Goal: Information Seeking & Learning: Learn about a topic

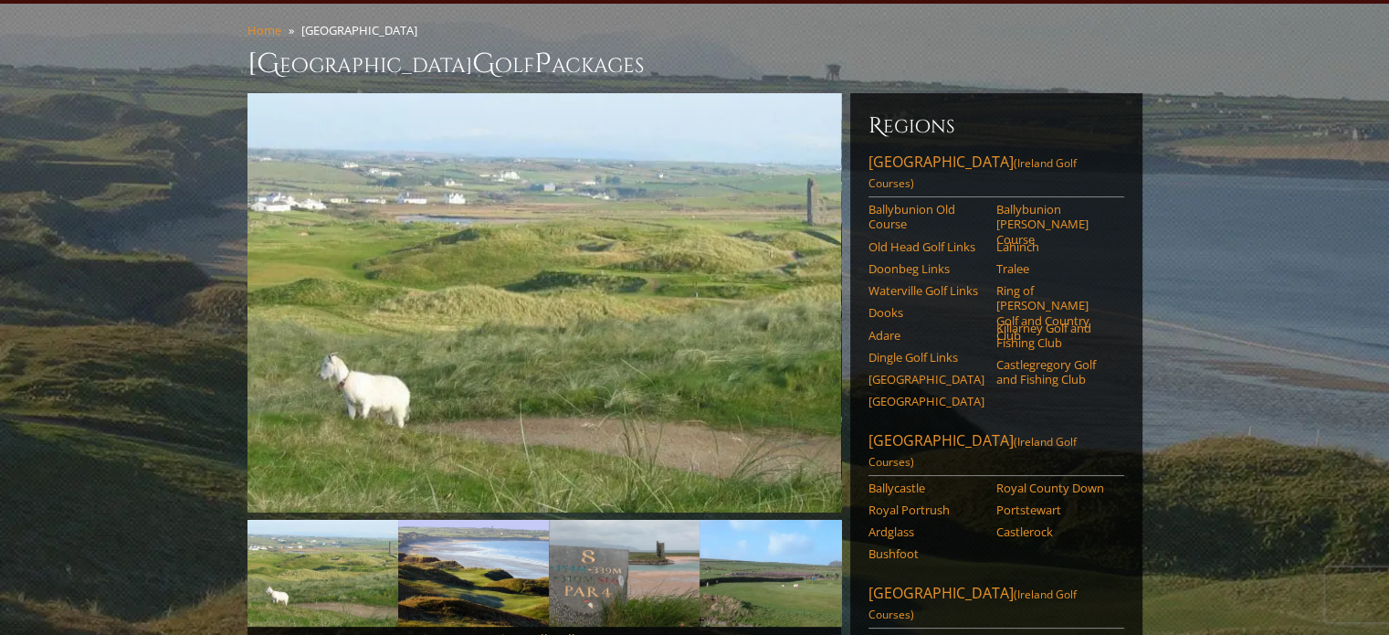
scroll to position [139, 0]
click at [909, 152] on link "Southwest Ireland (Ireland Golf Courses)" at bounding box center [996, 175] width 256 height 46
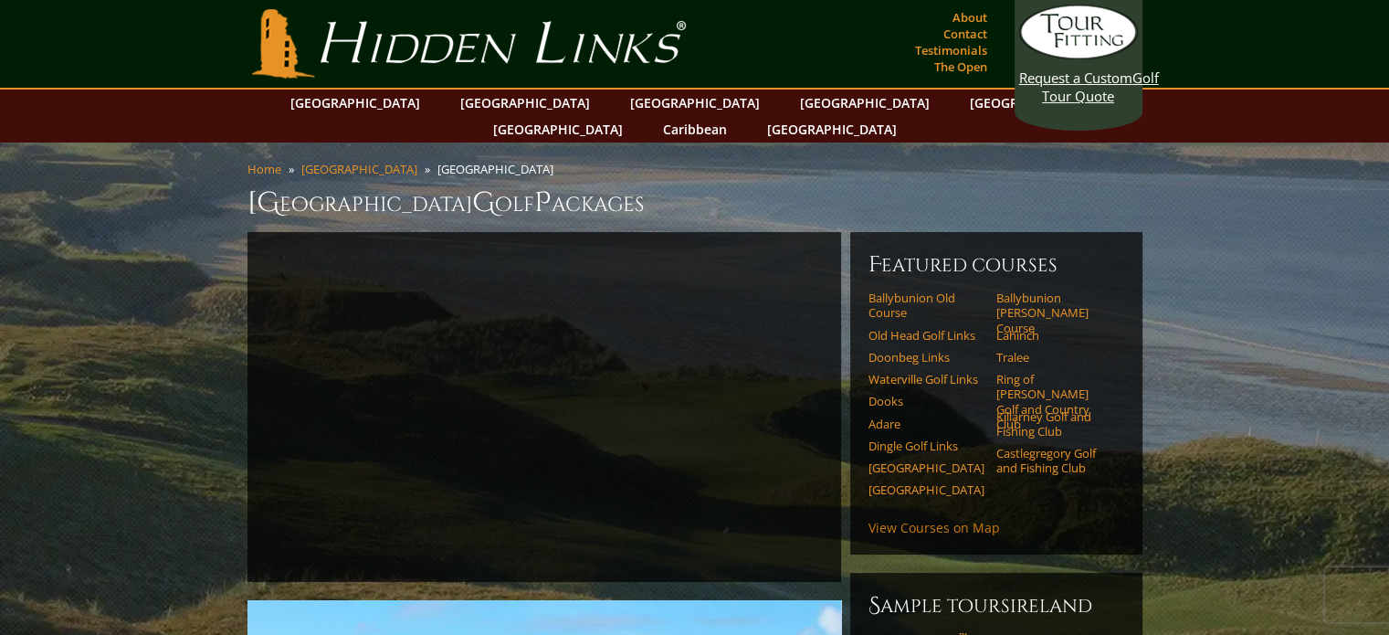
click at [935, 519] on link "View Courses on Map" at bounding box center [934, 527] width 132 height 17
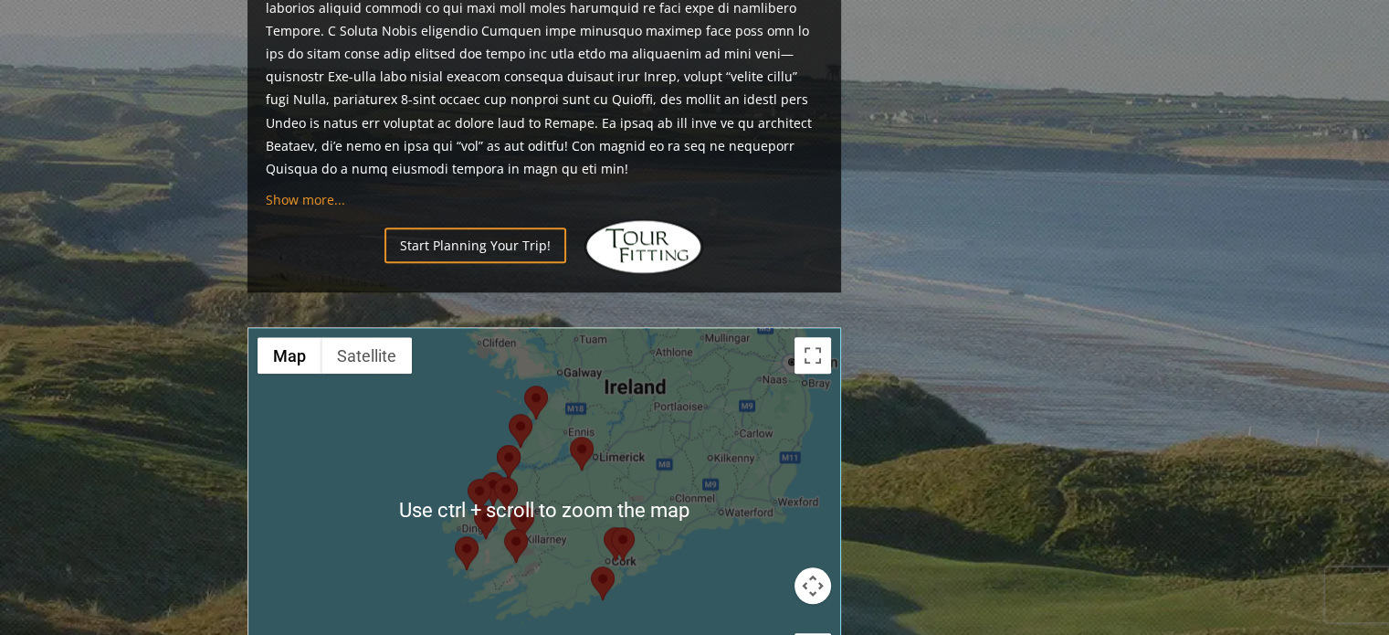
scroll to position [1678, 0]
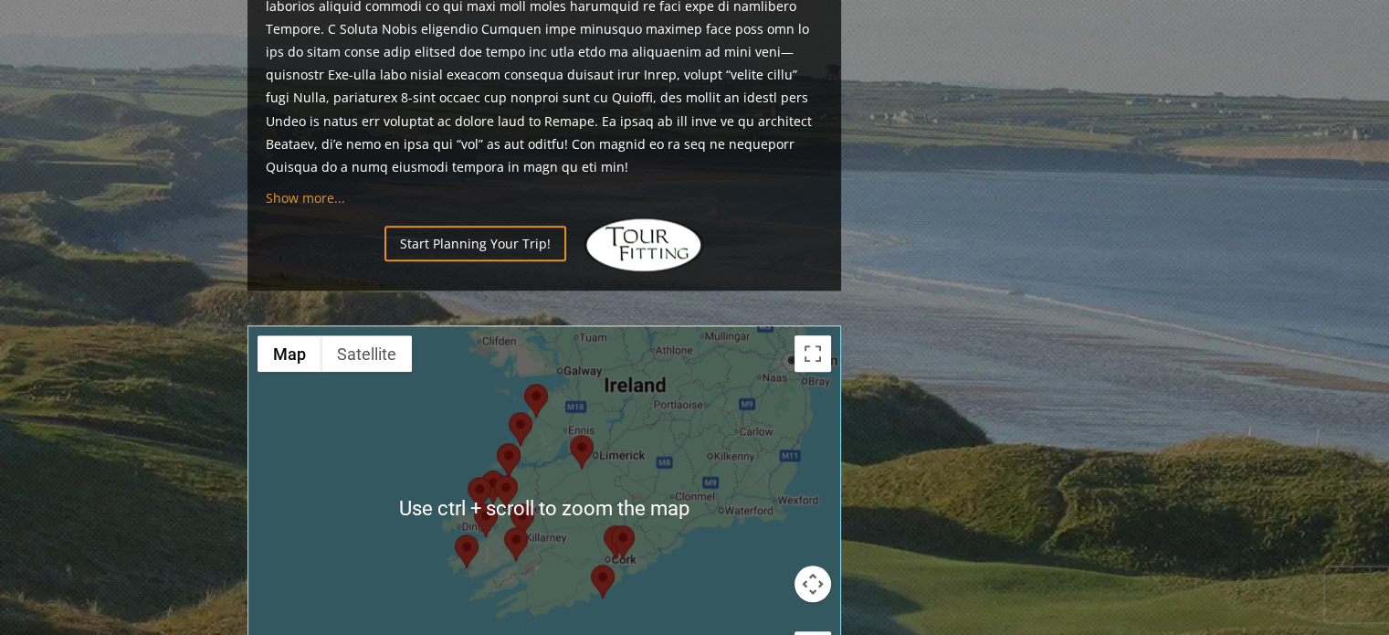
click at [532, 503] on img at bounding box center [522, 520] width 24 height 34
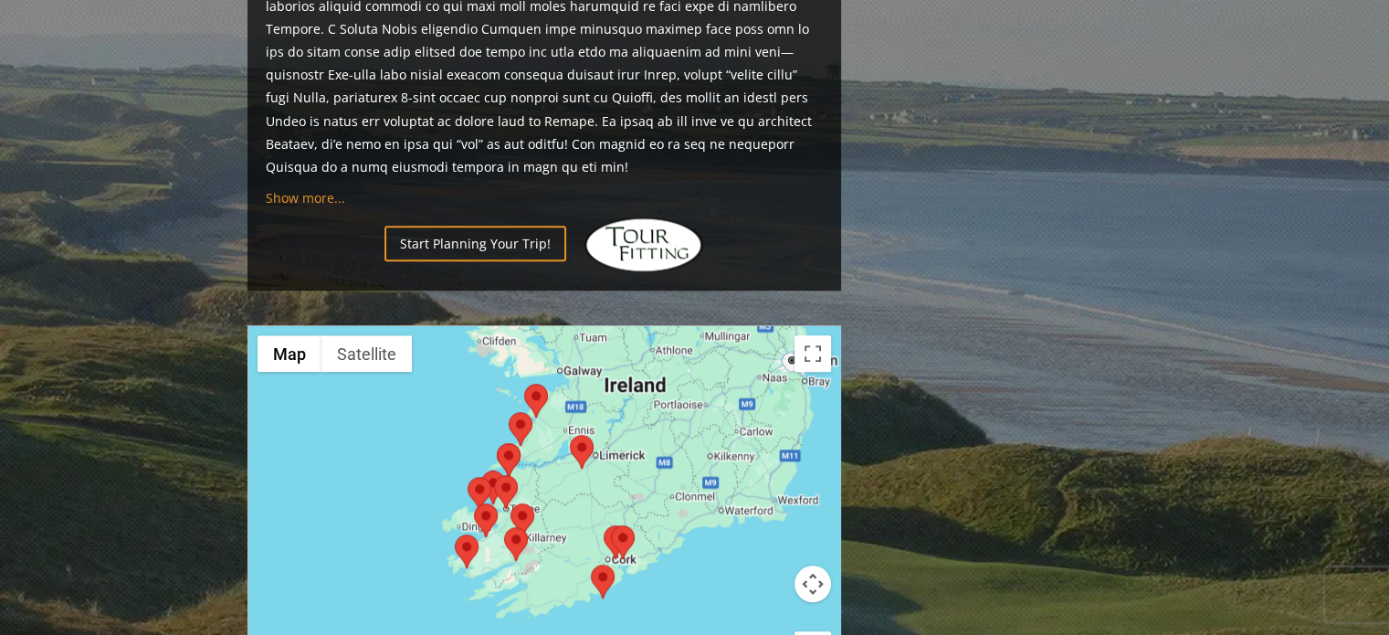
click at [611, 525] on area at bounding box center [611, 525] width 0 height 0
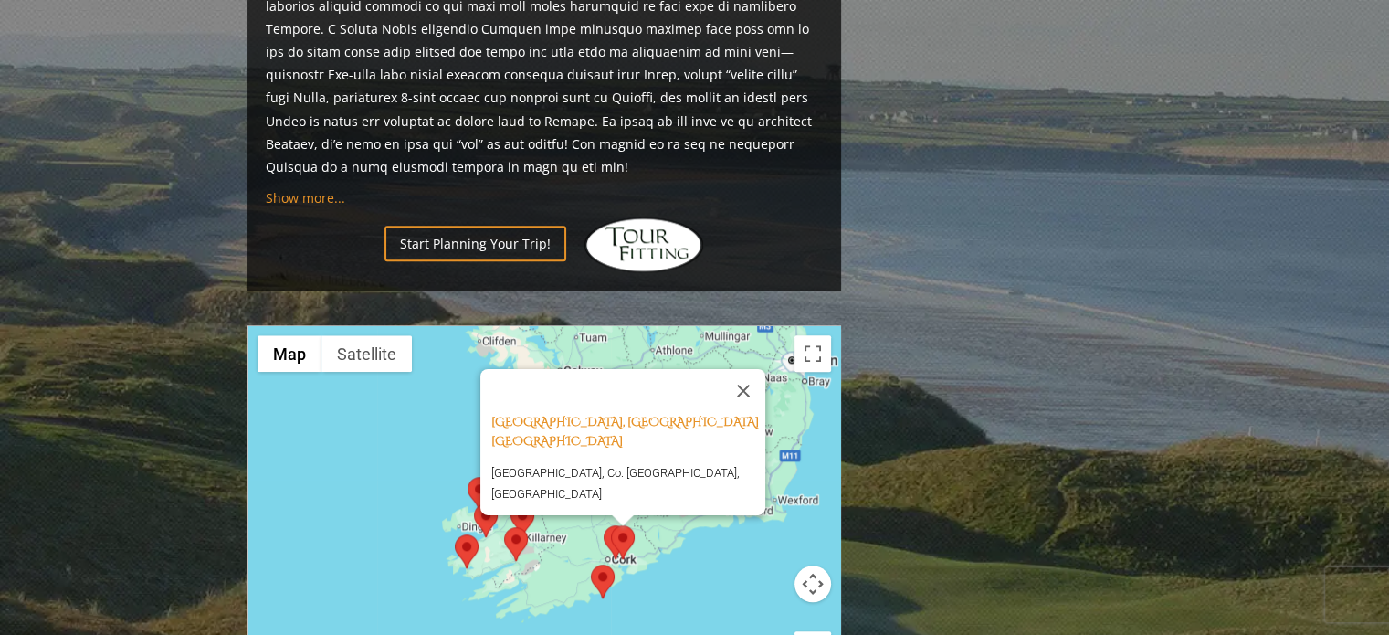
click at [604, 525] on area at bounding box center [604, 525] width 0 height 0
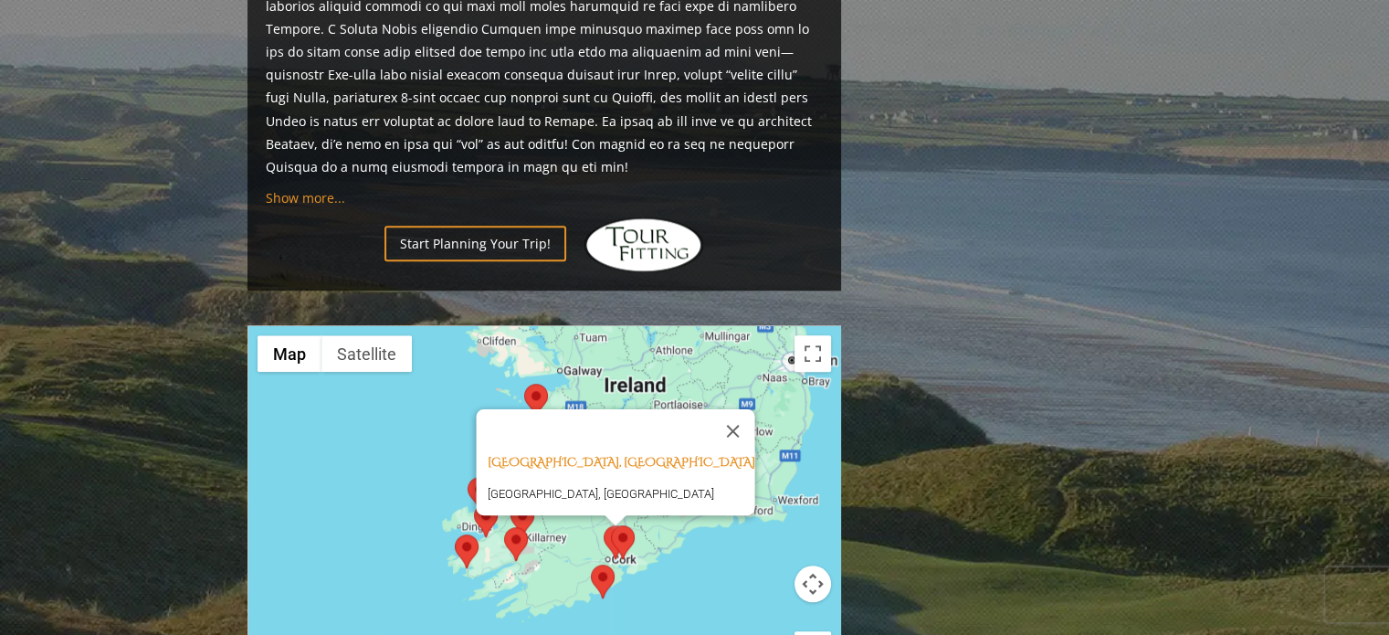
click at [504, 527] on area at bounding box center [504, 527] width 0 height 0
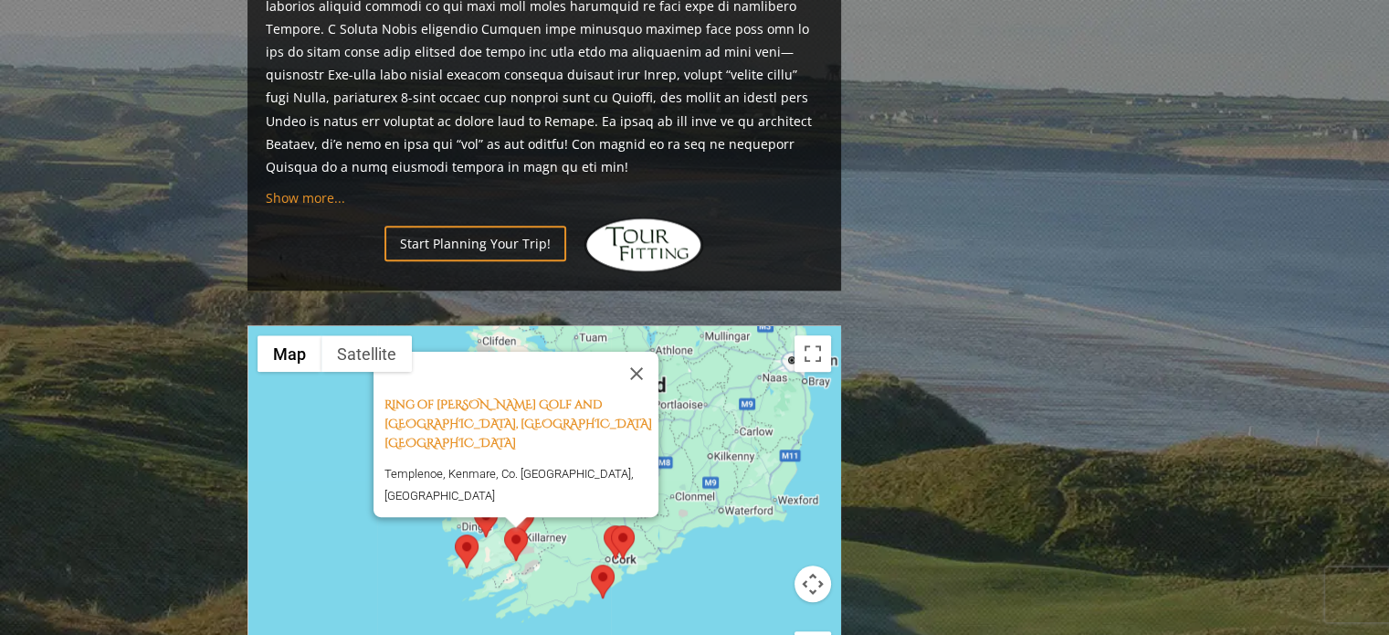
click at [455, 534] on area at bounding box center [455, 534] width 0 height 0
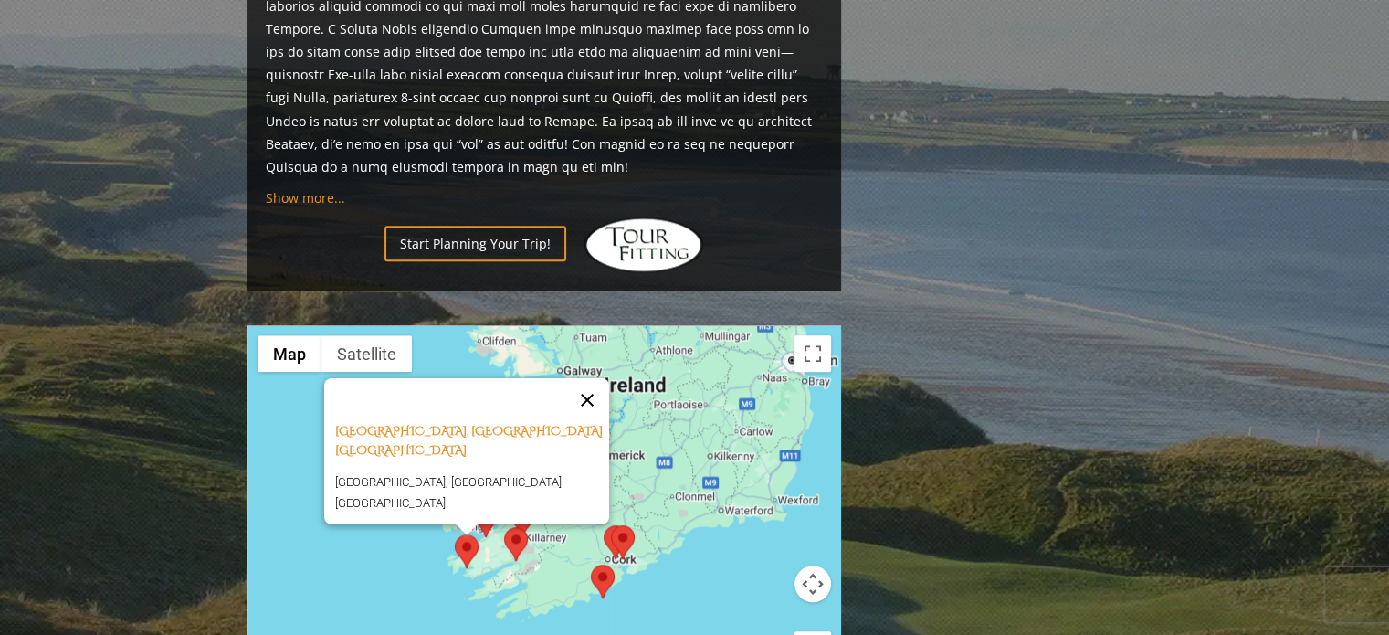
click at [598, 378] on button "Close" at bounding box center [587, 400] width 44 height 44
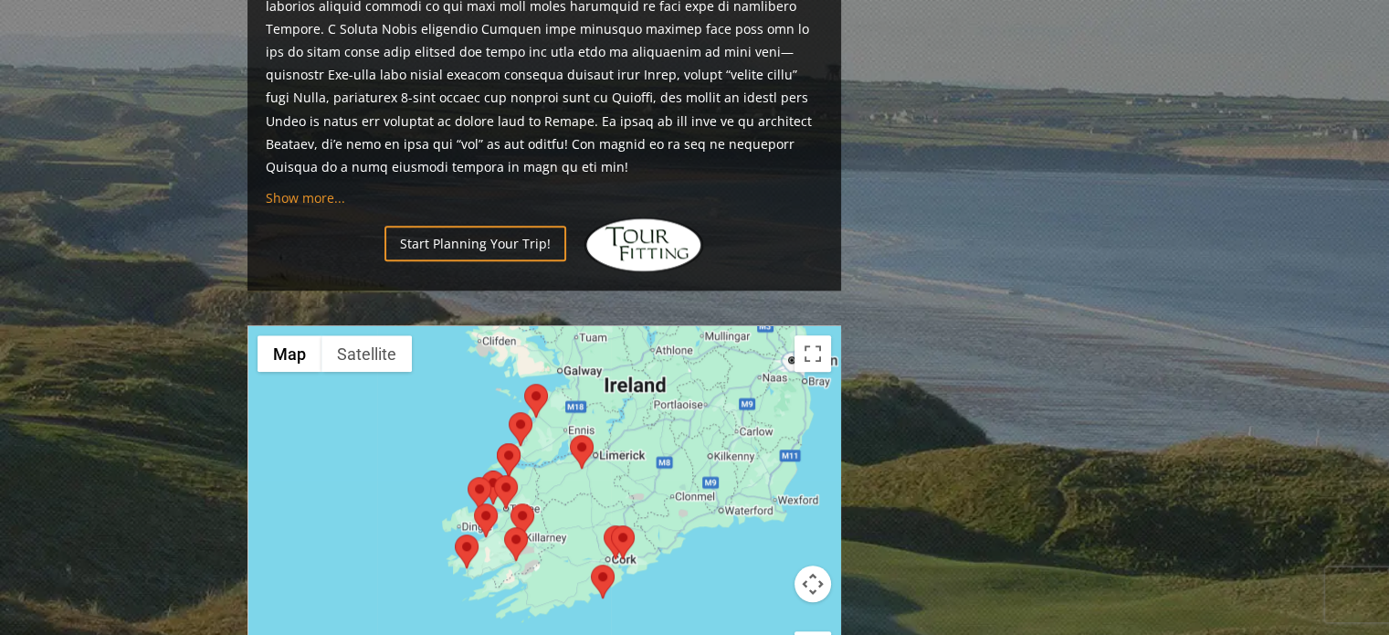
click at [474, 503] on area at bounding box center [474, 503] width 0 height 0
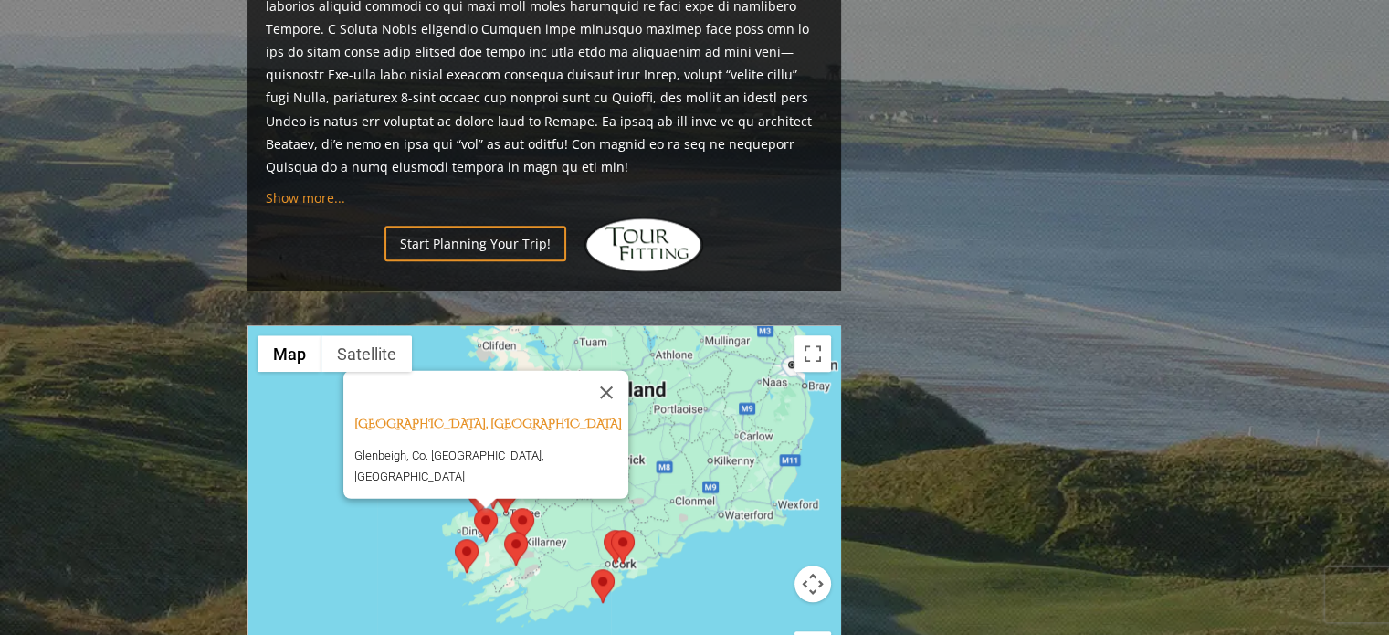
click at [494, 479] on area at bounding box center [494, 479] width 0 height 0
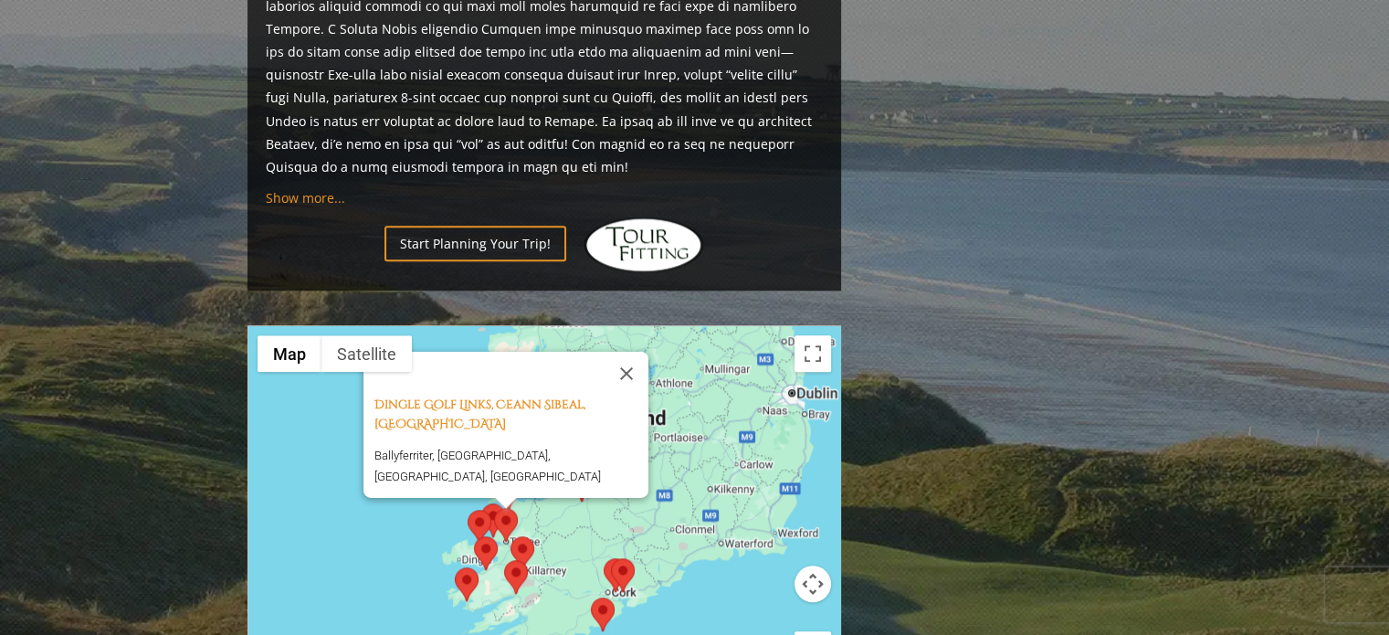
click at [474, 536] on area at bounding box center [474, 536] width 0 height 0
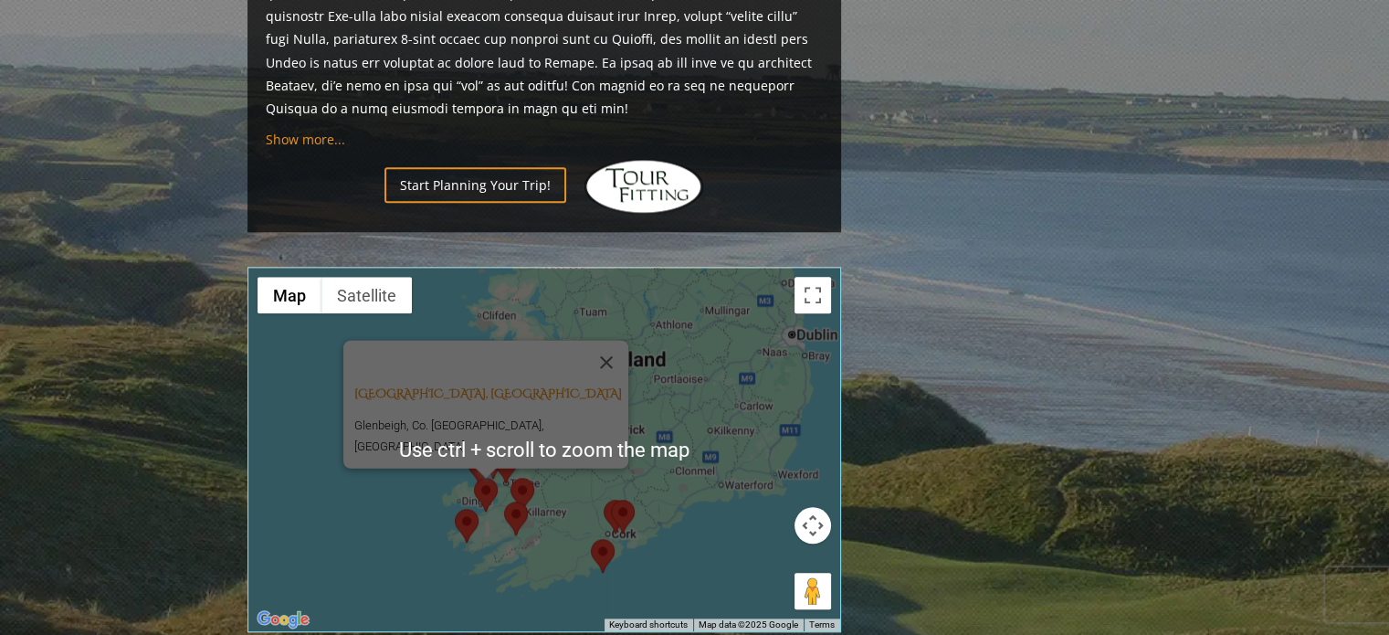
scroll to position [1727, 0]
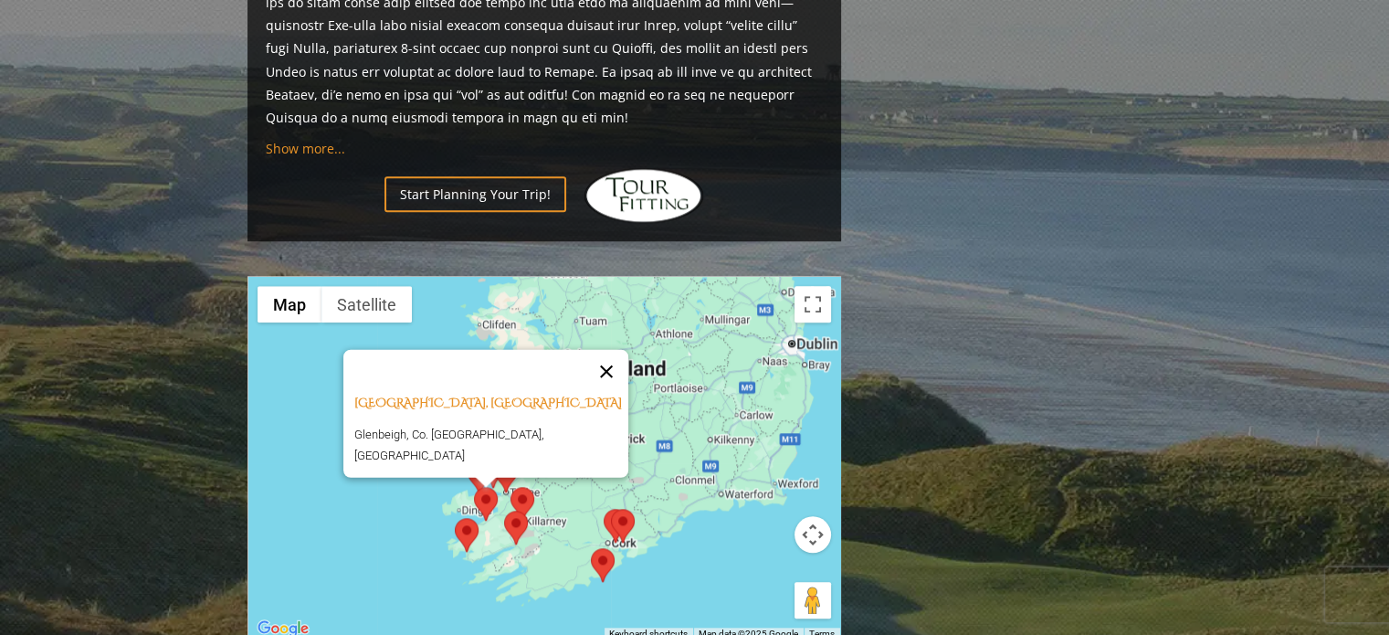
click at [597, 350] on button "Close" at bounding box center [606, 372] width 44 height 44
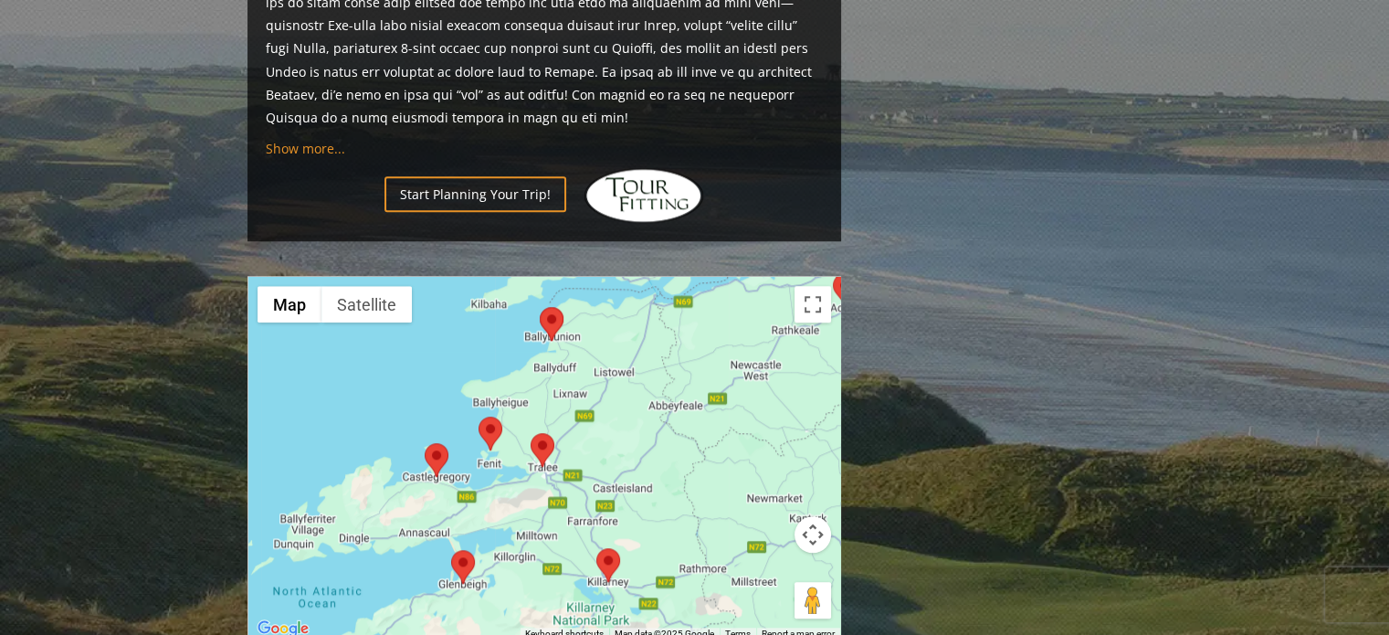
drag, startPoint x: 405, startPoint y: 379, endPoint x: 724, endPoint y: 311, distance: 326.7
click at [724, 311] on div at bounding box center [544, 458] width 592 height 363
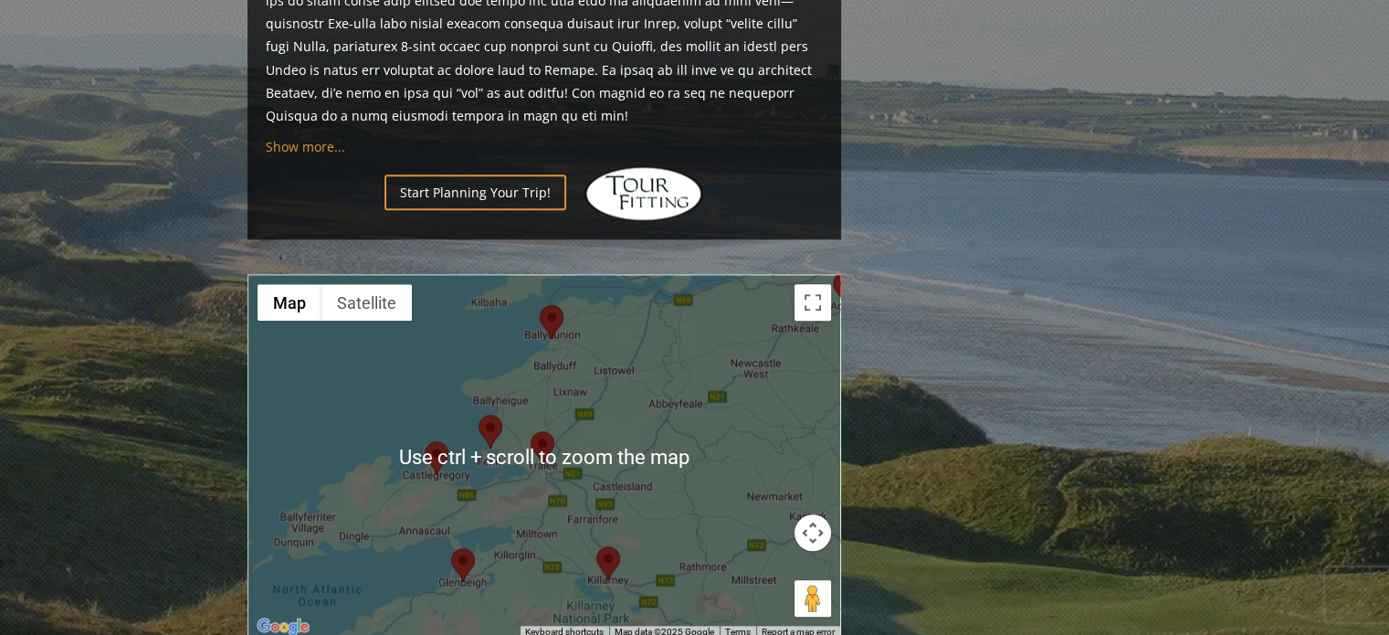
scroll to position [1728, 0]
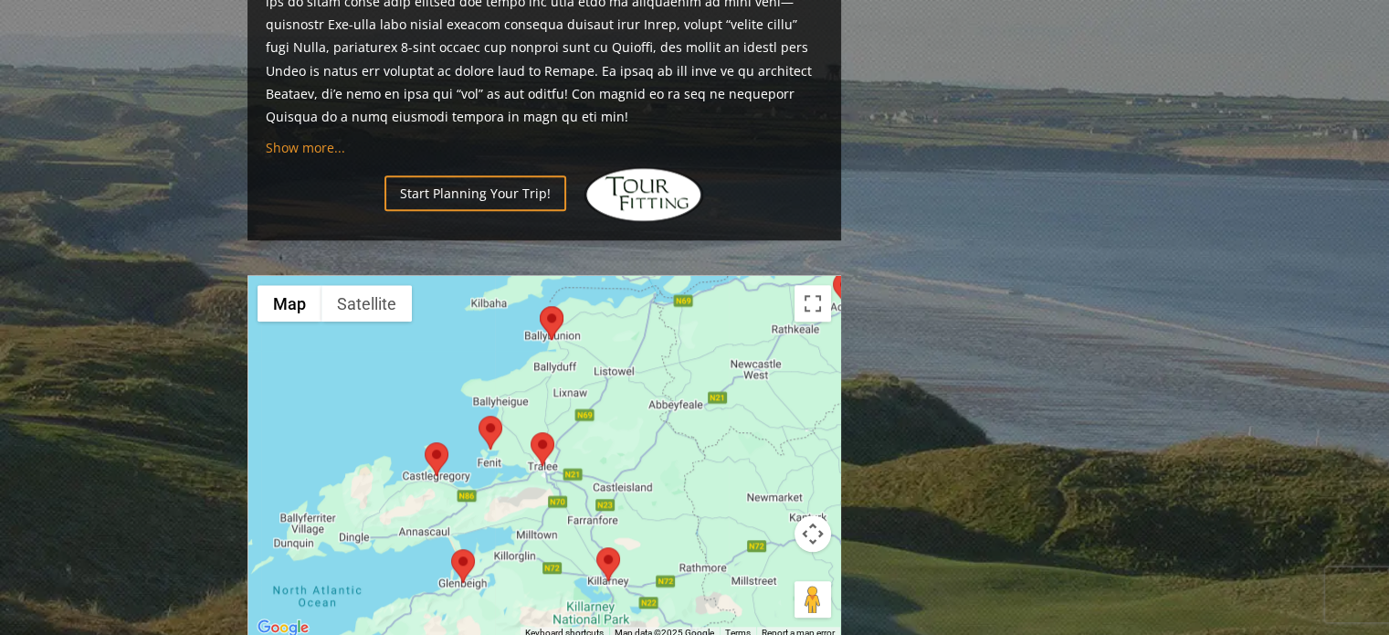
click at [531, 432] on area at bounding box center [531, 432] width 0 height 0
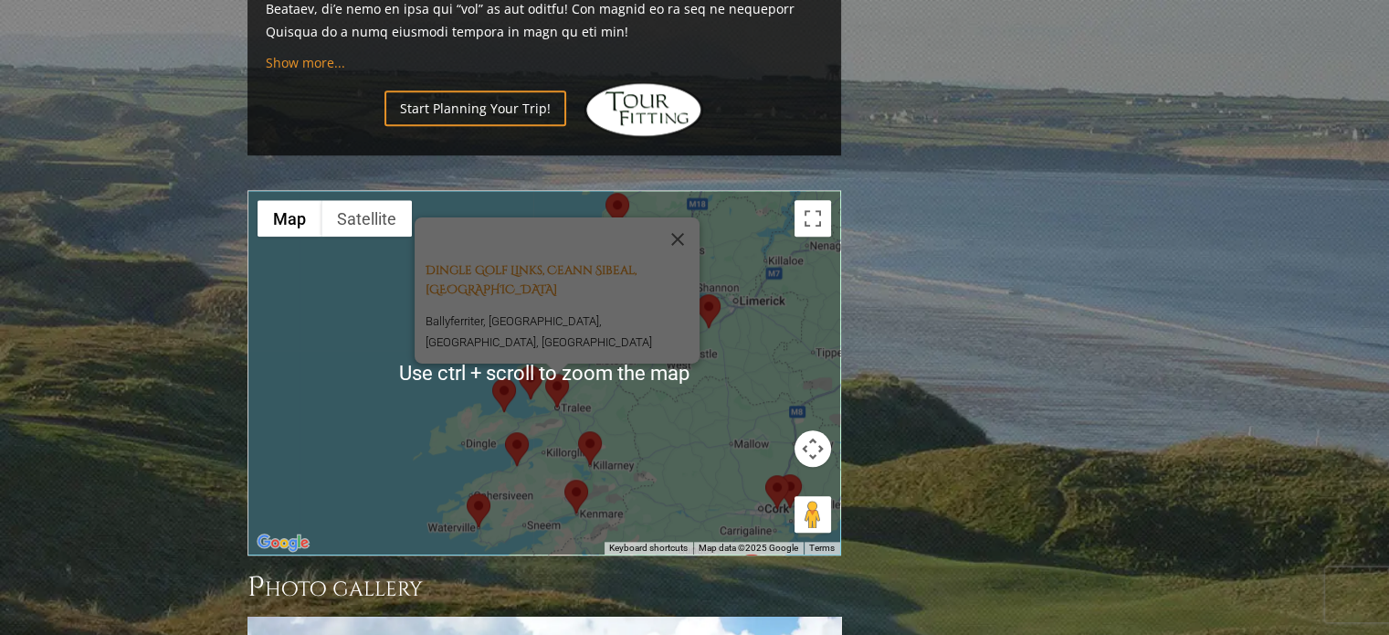
scroll to position [1814, 0]
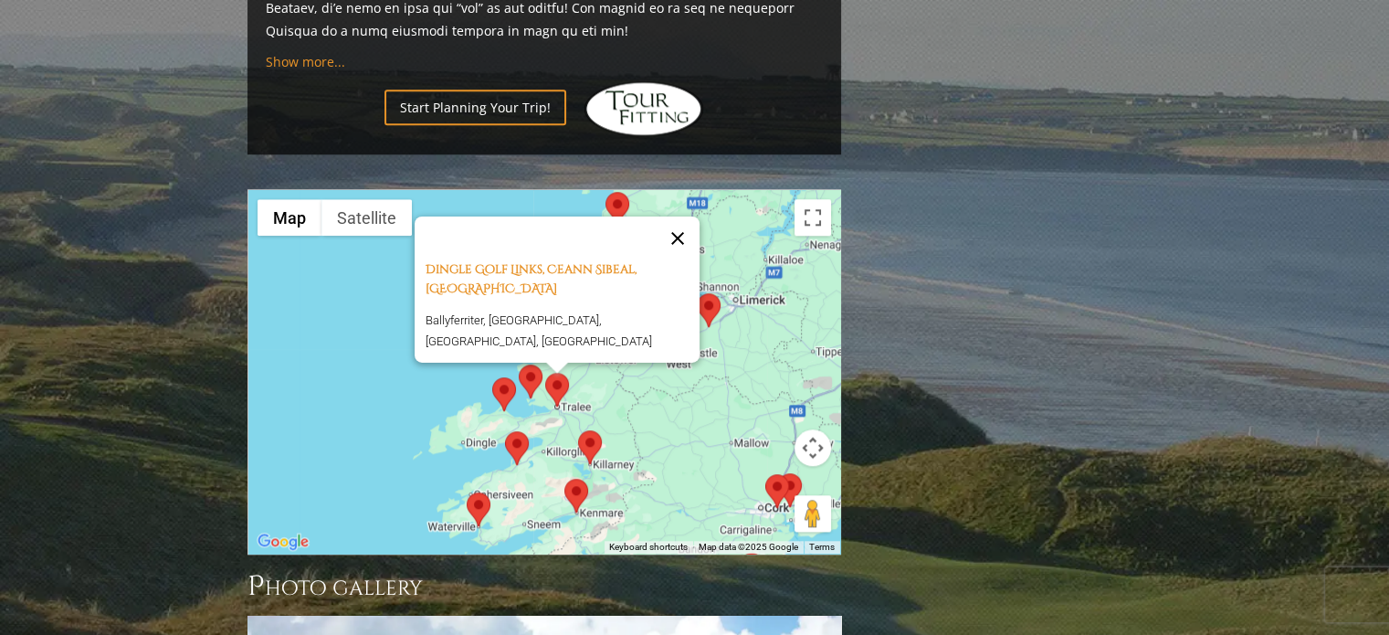
click at [686, 216] on button "Close" at bounding box center [678, 238] width 44 height 44
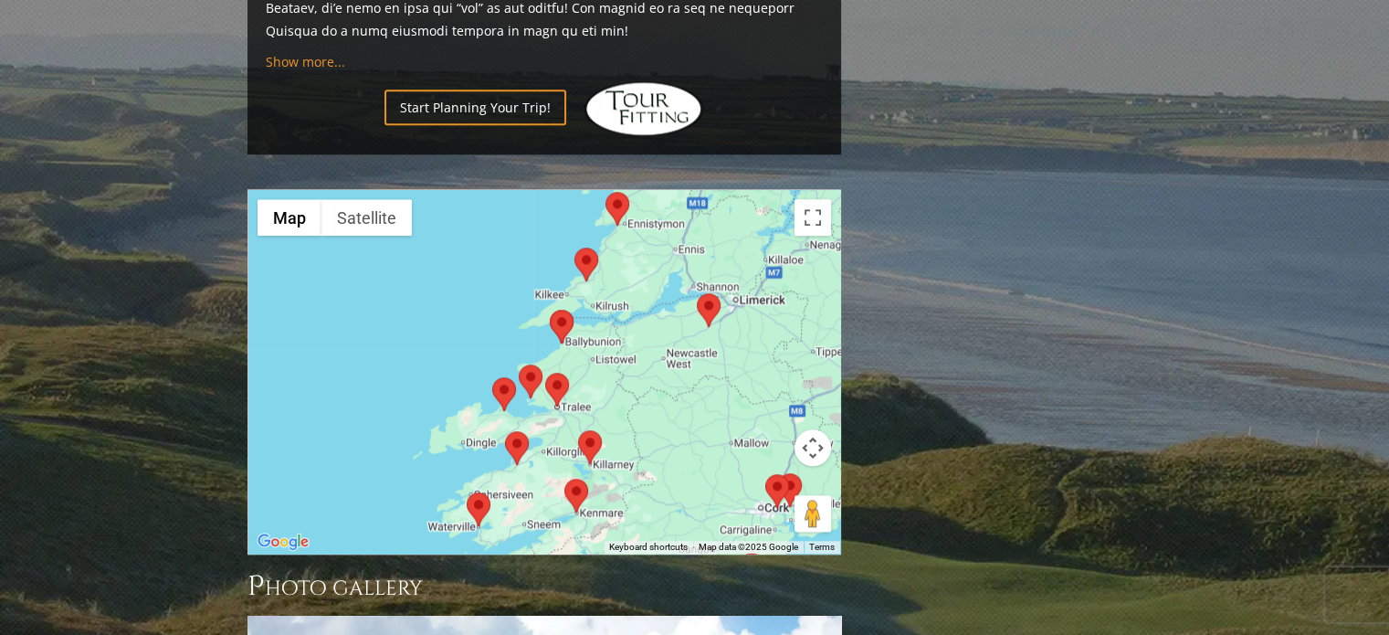
click at [697, 293] on area at bounding box center [697, 293] width 0 height 0
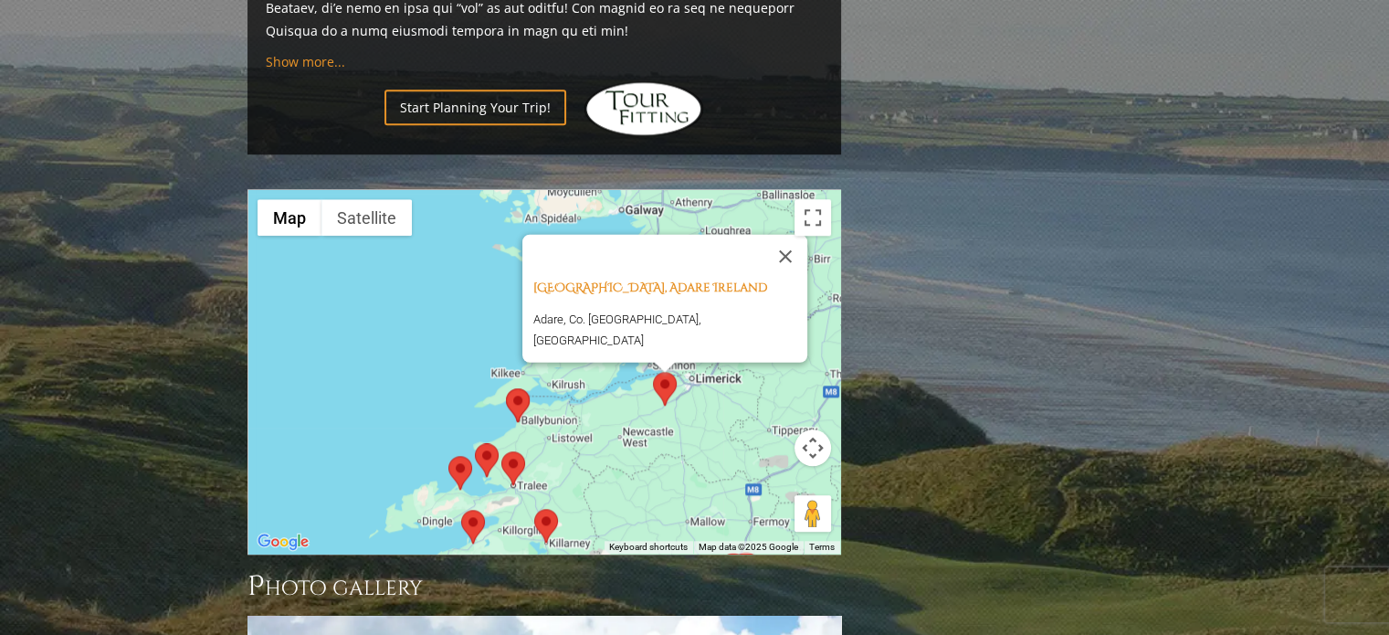
click at [742, 346] on div "Adare Golf Club, Adare Ireland Adare, Co. Limerick, Ireland" at bounding box center [544, 371] width 592 height 363
click at [763, 235] on button "Close" at bounding box center [785, 257] width 44 height 44
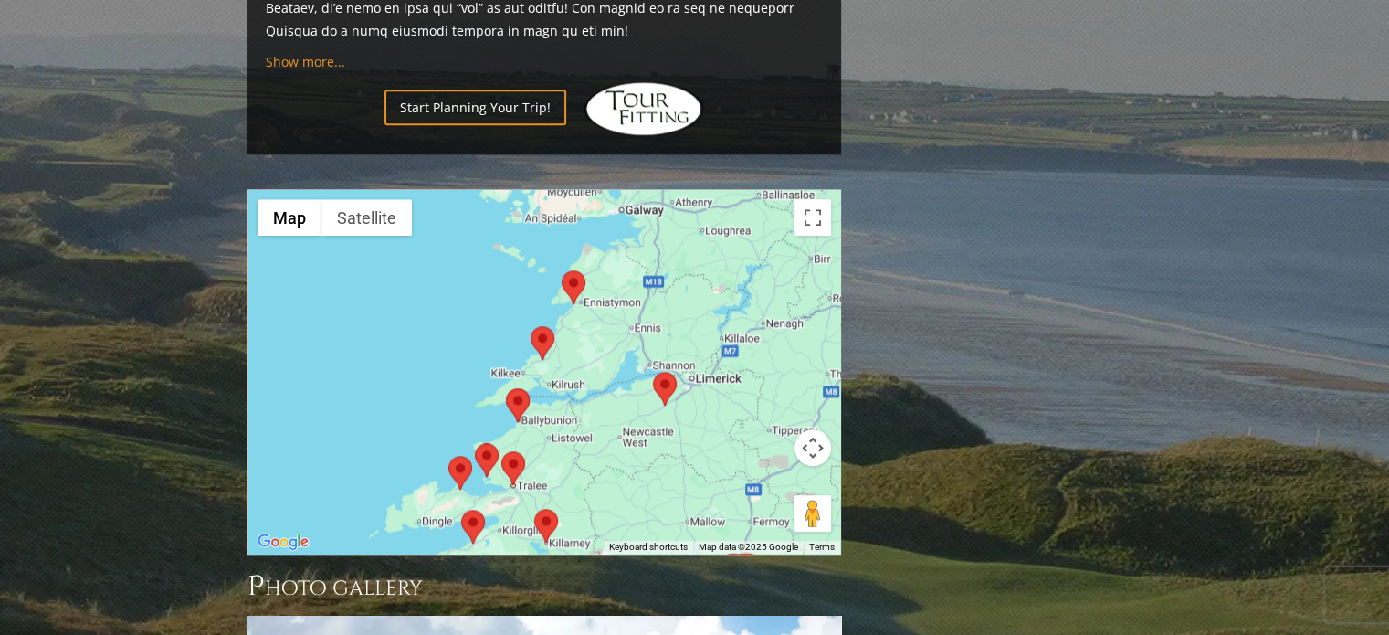
click at [653, 372] on area at bounding box center [653, 372] width 0 height 0
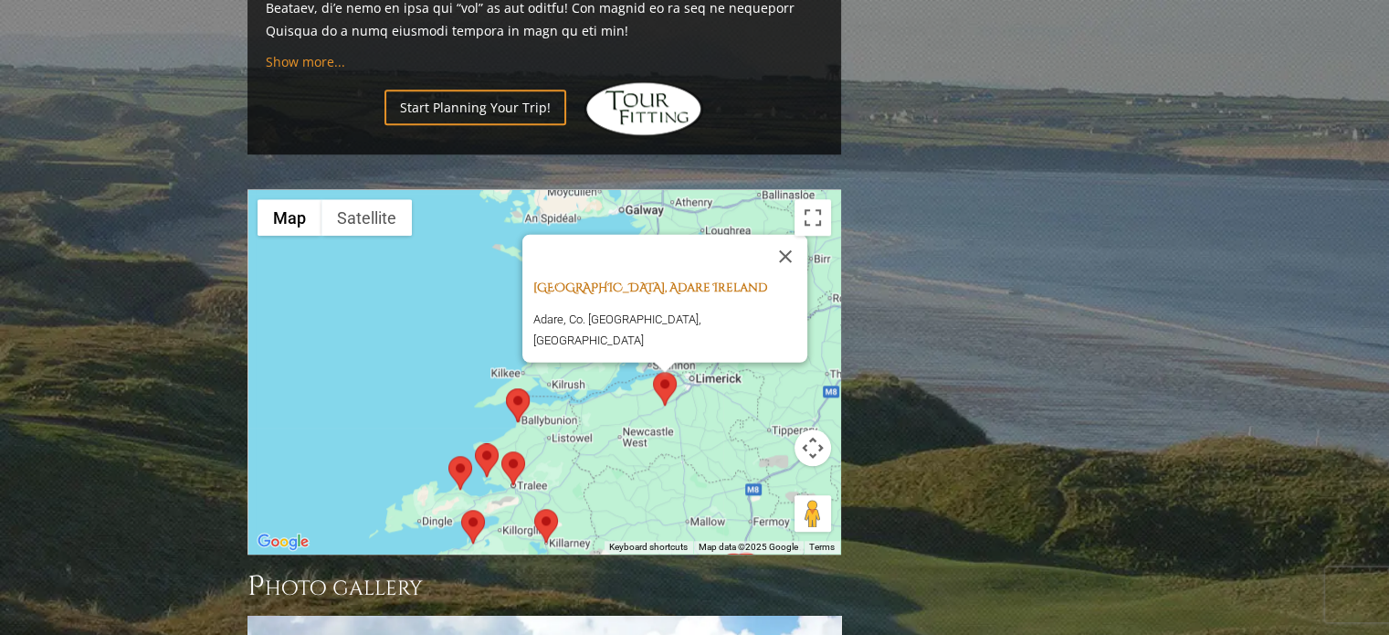
click at [612, 279] on link "[GEOGRAPHIC_DATA], Adare Ireland" at bounding box center [650, 287] width 234 height 16
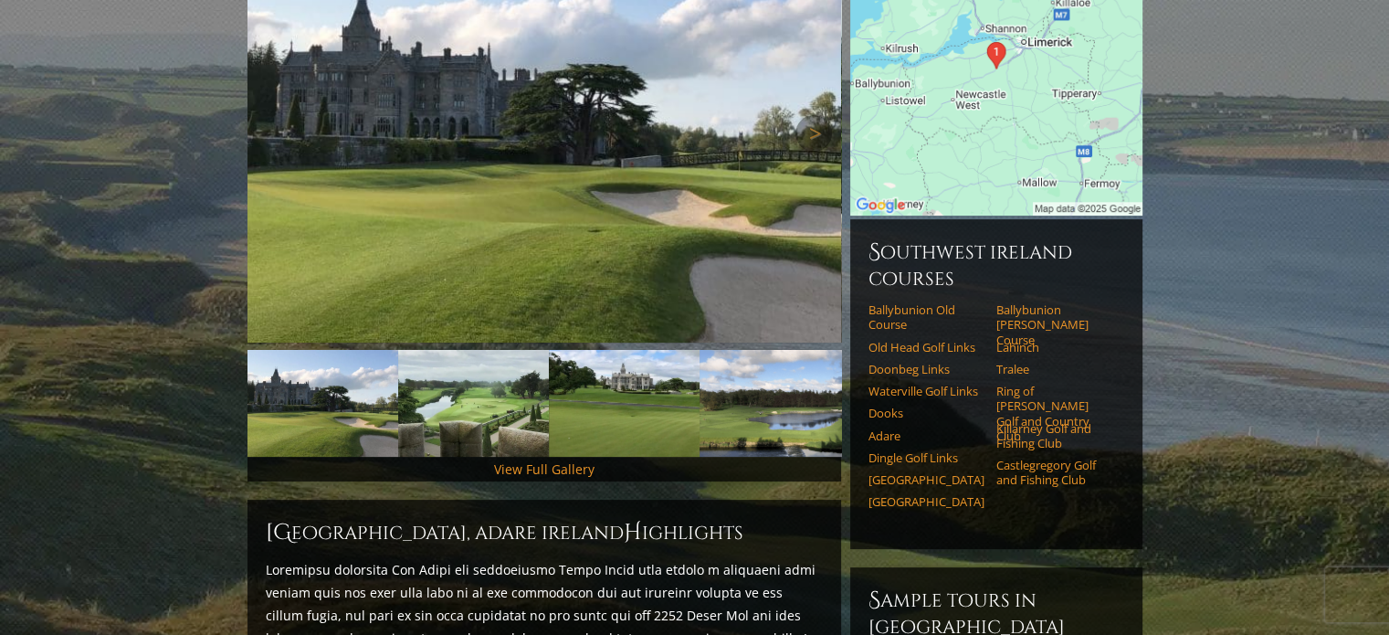
scroll to position [303, 0]
